Goal: Obtain resource: Download file/media

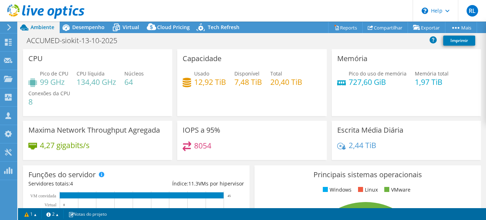
select select "USD"
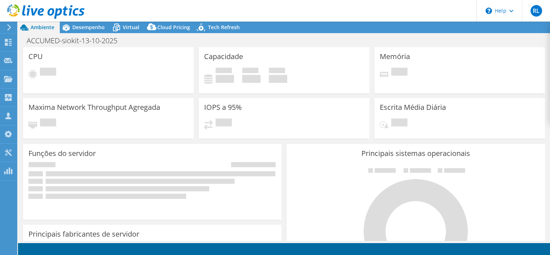
select select "USD"
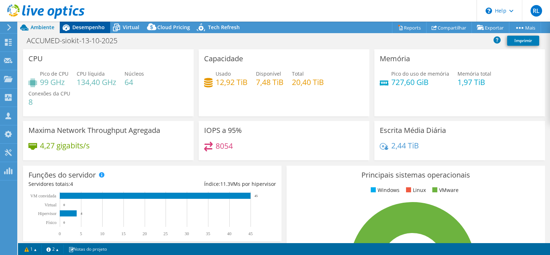
click at [79, 25] on span "Desempenho" at bounding box center [88, 27] width 32 height 7
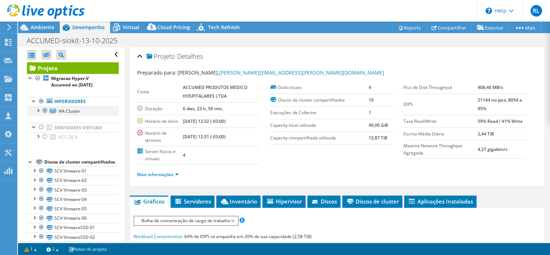
click at [37, 108] on div at bounding box center [37, 109] width 7 height 7
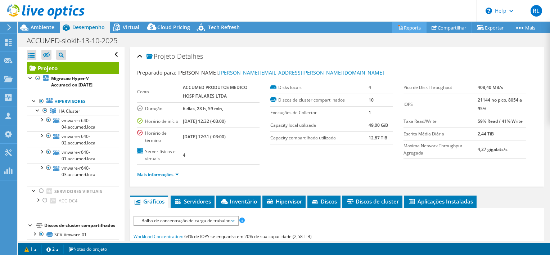
click at [401, 27] on link "Reports" at bounding box center [409, 27] width 35 height 11
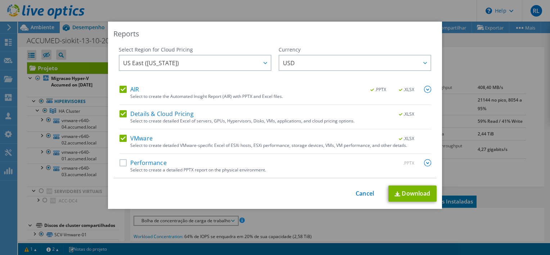
click at [120, 110] on label "Details & Cloud Pricing" at bounding box center [156, 113] width 74 height 7
click at [0, 0] on input "Details & Cloud Pricing" at bounding box center [0, 0] width 0 height 0
click at [122, 90] on label "AIR" at bounding box center [128, 89] width 19 height 7
click at [0, 0] on input "AIR" at bounding box center [0, 0] width 0 height 0
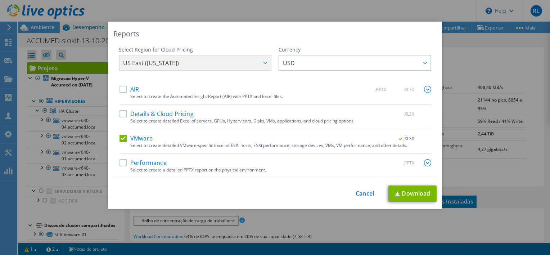
click at [120, 137] on label "VMware" at bounding box center [135, 138] width 33 height 7
click at [0, 0] on input "VMware" at bounding box center [0, 0] width 0 height 0
click at [119, 164] on label "Performance" at bounding box center [142, 162] width 47 height 7
click at [0, 0] on input "Performance" at bounding box center [0, 0] width 0 height 0
click at [424, 166] on div at bounding box center [427, 163] width 7 height 8
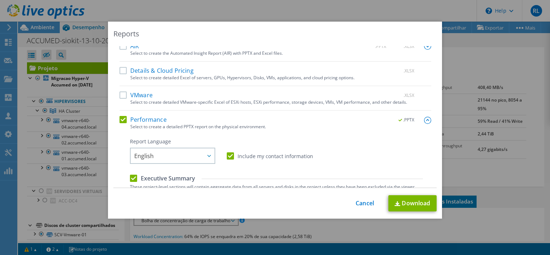
scroll to position [108, 0]
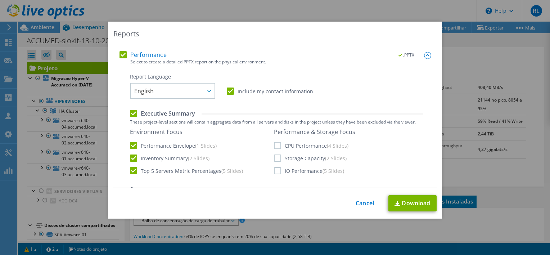
click at [228, 91] on label "Include my contact information" at bounding box center [270, 90] width 86 height 7
click at [0, 0] on input "Include my contact information" at bounding box center [0, 0] width 0 height 0
click at [228, 91] on label "Include my contact information" at bounding box center [270, 90] width 86 height 7
click at [0, 0] on input "Include my contact information" at bounding box center [0, 0] width 0 height 0
click at [197, 91] on span "English" at bounding box center [174, 90] width 80 height 15
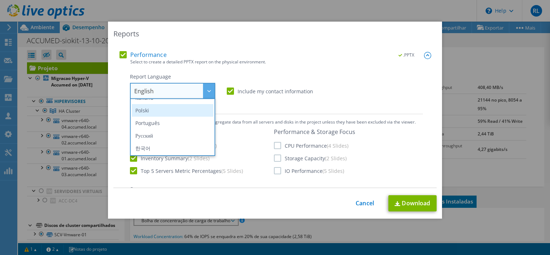
scroll to position [49, 0]
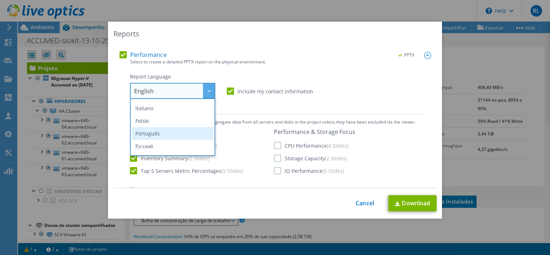
click at [165, 130] on li "Português" at bounding box center [173, 133] width 82 height 13
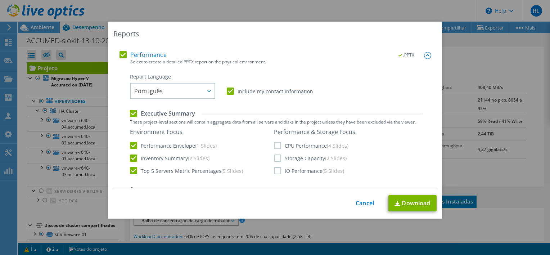
click at [146, 115] on label "Executive Summary" at bounding box center [162, 113] width 65 height 8
click at [0, 0] on input "Executive Summary" at bounding box center [0, 0] width 0 height 0
click at [147, 114] on label "Executive Summary" at bounding box center [162, 113] width 65 height 8
click at [0, 0] on input "Executive Summary" at bounding box center [0, 0] width 0 height 0
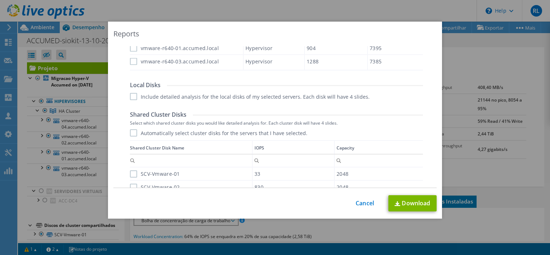
scroll to position [324, 0]
click at [154, 94] on label "Include detailed analysis for the local disks of my selected servers. Each disk…" at bounding box center [250, 94] width 240 height 7
click at [0, 0] on input "Include detailed analysis for the local disks of my selected servers. Each disk…" at bounding box center [0, 0] width 0 height 0
click at [156, 130] on label "Automatically select cluster disks for the servers that I have selected." at bounding box center [218, 131] width 177 height 7
click at [0, 0] on input "Automatically select cluster disks for the servers that I have selected." at bounding box center [0, 0] width 0 height 0
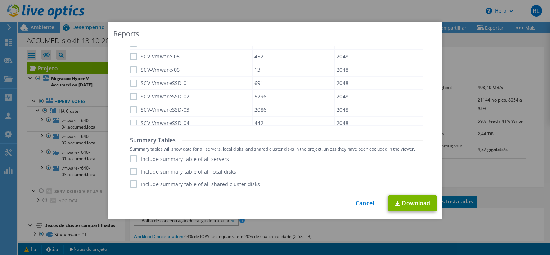
scroll to position [498, 0]
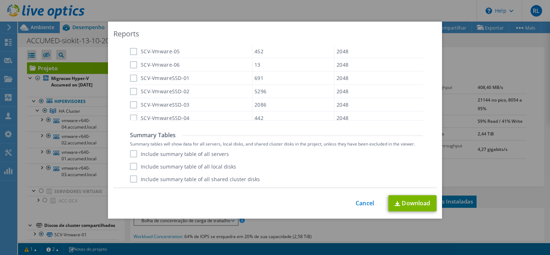
click at [172, 154] on label "Include summary table of all servers" at bounding box center [179, 153] width 99 height 7
click at [0, 0] on input "Include summary table of all servers" at bounding box center [0, 0] width 0 height 0
click at [176, 166] on label "Include summary table of all local disks" at bounding box center [183, 166] width 106 height 7
click at [0, 0] on input "Include summary table of all local disks" at bounding box center [0, 0] width 0 height 0
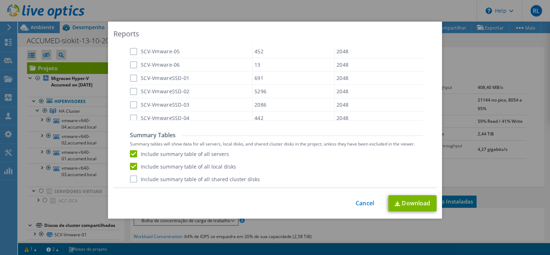
click at [200, 178] on label "Include summary table of all shared cluster disks" at bounding box center [195, 178] width 130 height 7
click at [0, 0] on input "Include summary table of all shared cluster disks" at bounding box center [0, 0] width 0 height 0
click at [422, 205] on link "Download" at bounding box center [412, 203] width 48 height 16
click at [355, 204] on link "Cancel" at bounding box center [364, 203] width 18 height 7
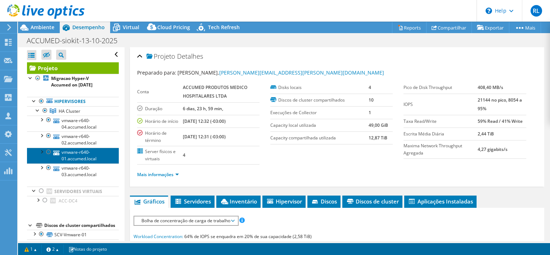
click at [89, 158] on link "vmware-r640-01.accumed.local" at bounding box center [73, 155] width 92 height 16
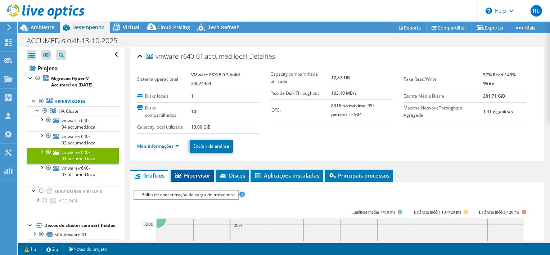
click at [196, 175] on span "Hipervisor" at bounding box center [192, 175] width 36 height 7
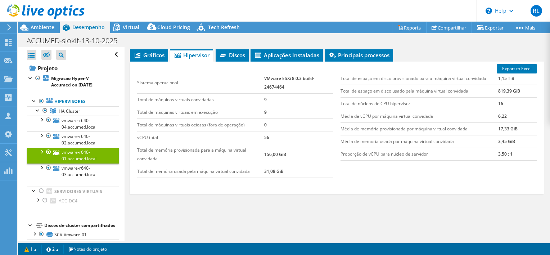
scroll to position [85, 0]
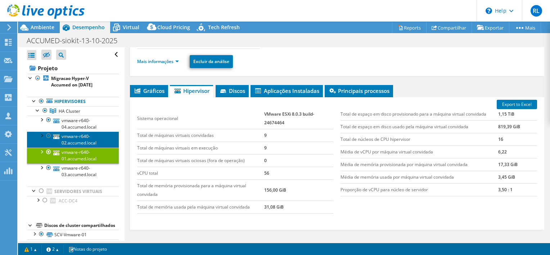
click at [96, 137] on link "vmware-r640-02.accumed.local" at bounding box center [73, 139] width 92 height 16
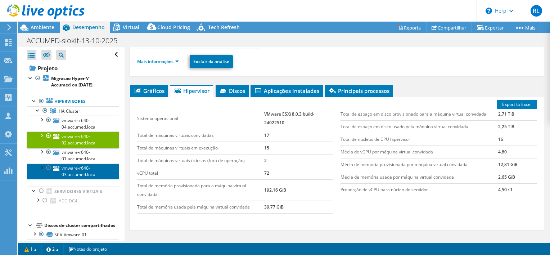
click at [92, 169] on link "vmware-r640-03.accumed.local" at bounding box center [73, 171] width 92 height 16
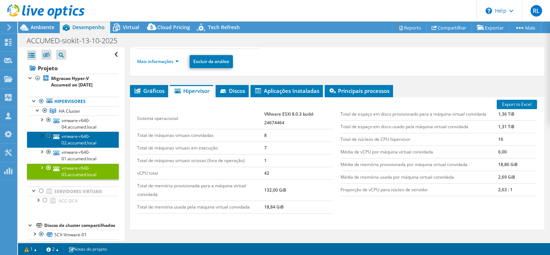
click at [81, 141] on link "vmware-r640-02.accumed.local" at bounding box center [73, 139] width 92 height 16
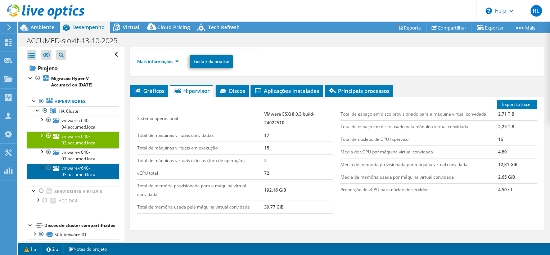
click at [82, 171] on link "vmware-r640-03.accumed.local" at bounding box center [73, 171] width 92 height 16
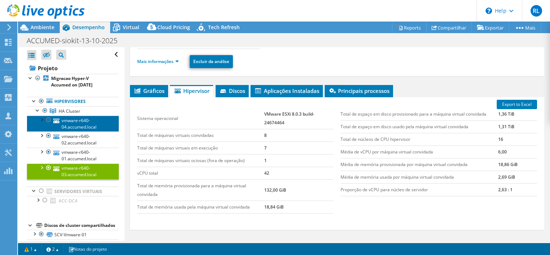
click at [96, 126] on link "vmware-r640-04.accumed.local" at bounding box center [73, 123] width 92 height 16
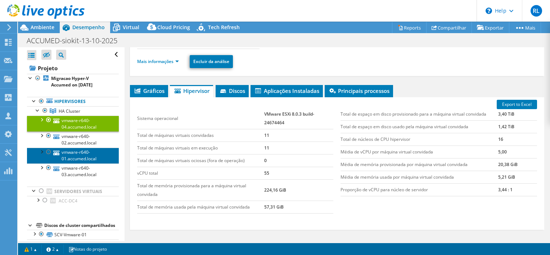
click at [81, 157] on link "vmware-r640-01.accumed.local" at bounding box center [73, 155] width 92 height 16
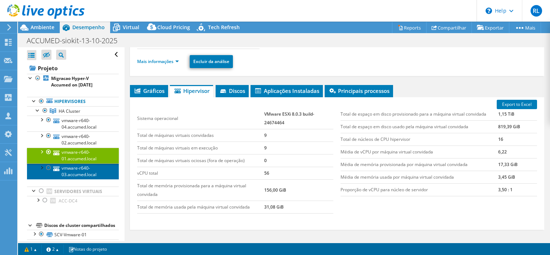
click at [96, 171] on link "vmware-r640-03.accumed.local" at bounding box center [73, 171] width 92 height 16
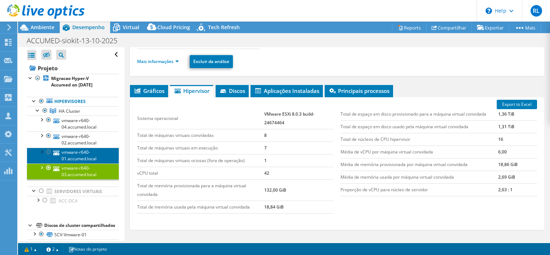
click at [82, 149] on link "vmware-r640-01.accumed.local" at bounding box center [73, 155] width 92 height 16
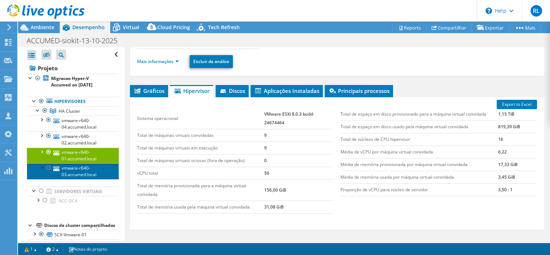
click at [78, 168] on link "vmware-r640-03.accumed.local" at bounding box center [73, 171] width 92 height 16
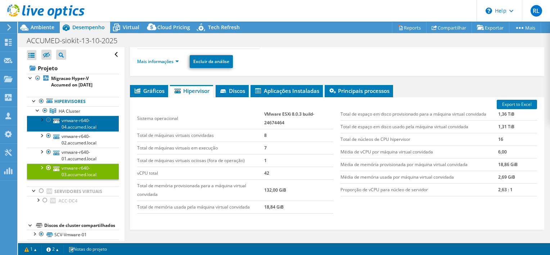
click at [79, 127] on link "vmware-r640-04.accumed.local" at bounding box center [73, 123] width 92 height 16
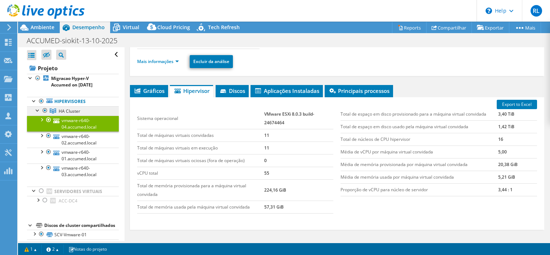
click at [78, 110] on span "HA Cluster" at bounding box center [70, 111] width 22 height 6
